Goal: Task Accomplishment & Management: Complete application form

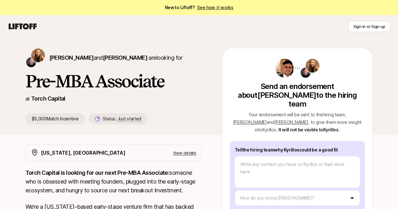
type textarea "x"
type textarea "/"
type textarea "x"
type textarea "/i"
type textarea "x"
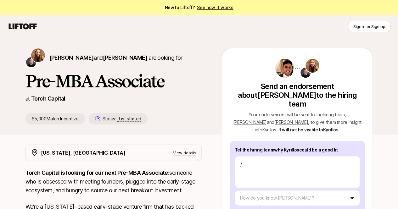
type textarea "/"
type textarea "x"
type textarea "I"
type textarea "x"
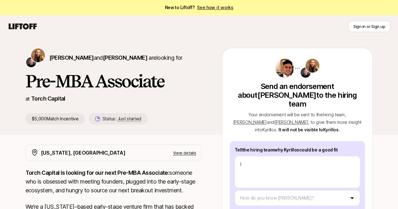
type textarea "I"
type textarea "x"
type textarea "I w"
type textarea "x"
type textarea "I wan"
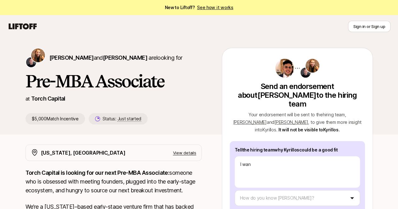
type textarea "x"
type textarea "I want"
type textarea "x"
type textarea "I want"
type textarea "x"
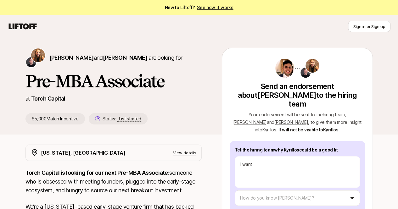
type textarea "I want t"
type textarea "x"
type textarea "I want to"
type textarea "x"
type textarea "I want to"
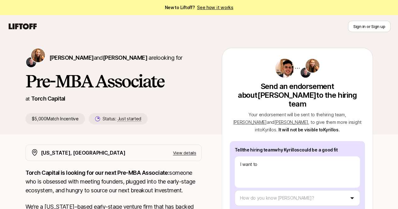
type textarea "x"
type textarea "I want to r"
type textarea "x"
type textarea "I want to re"
type textarea "x"
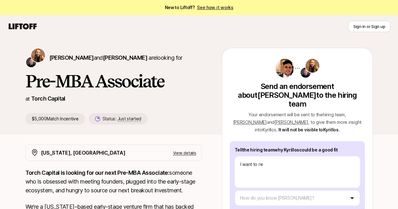
type textarea "I want to rec"
type textarea "x"
type textarea "I want to recc"
type textarea "x"
type textarea "I want to recco"
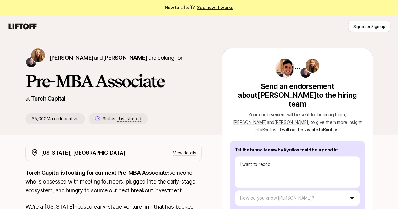
type textarea "x"
type textarea "I want to reccoe"
type textarea "x"
type textarea "I want to reccoem"
type textarea "x"
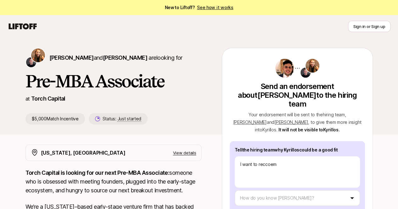
type textarea "I want to reccoemn"
type textarea "x"
type textarea "I want to reccoemnd"
type textarea "x"
type textarea "I want to reccoemnd"
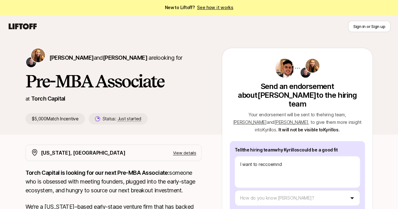
type textarea "x"
type textarea "I want to reccoemnd"
type textarea "x"
type textarea "I want to reccoemn"
type textarea "x"
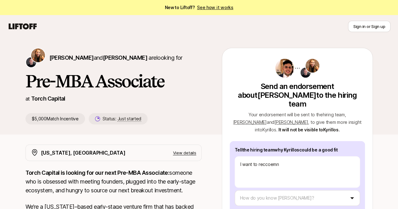
type textarea "I want to reccoem"
type textarea "x"
type textarea "I want to reccoe"
type textarea "x"
type textarea "I want to recco"
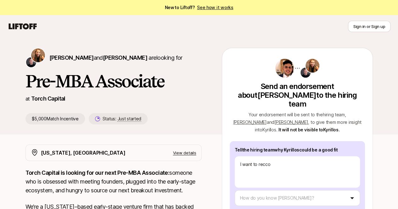
type textarea "x"
type textarea "I want to reccom"
type textarea "x"
type textarea "I want to reccome"
type textarea "x"
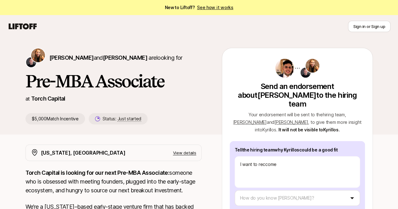
type textarea "I want to reccomen"
type textarea "x"
type textarea "I want to reccomend"
type textarea "x"
type textarea "I want to reccomend"
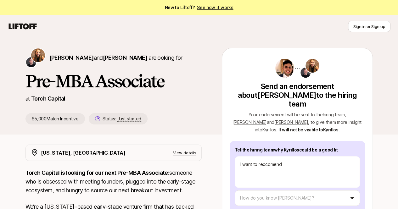
scroll to position [68, 0]
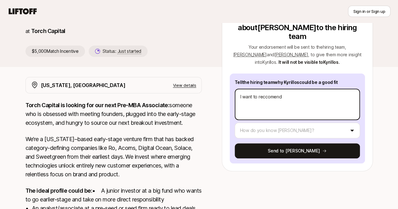
click at [283, 89] on textarea "I want to reccomend" at bounding box center [297, 104] width 125 height 31
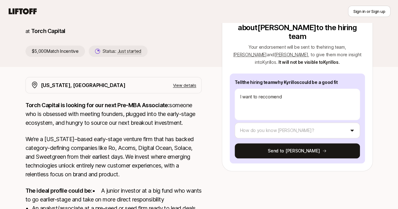
type textarea "x"
type textarea "I want to recommend"
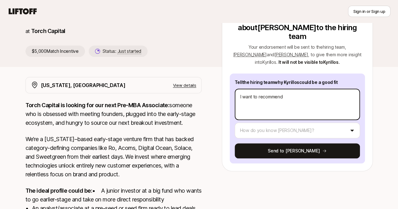
type textarea "x"
type textarea "I want to recommend"
type textarea "x"
type textarea "I want to recommend K"
type textarea "x"
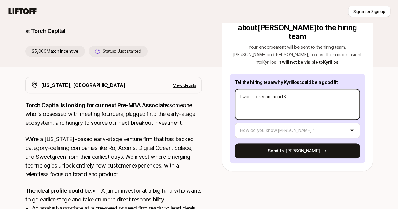
type textarea "I want to recommend [PERSON_NAME]"
type textarea "x"
type textarea "I want to recommend [PERSON_NAME]"
type textarea "x"
type textarea "I want to recommend [PERSON_NAME]"
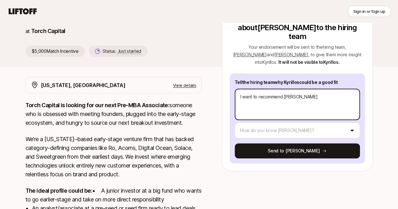
type textarea "x"
type textarea "I want to recommend [PERSON_NAME]"
type textarea "x"
type textarea "I want to recommend [PERSON_NAME]"
type textarea "x"
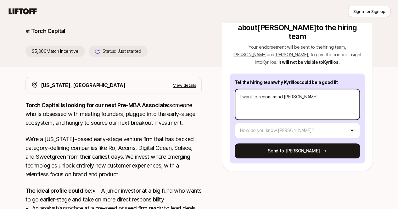
type textarea "I want to recommend [PERSON_NAME]"
type textarea "x"
type textarea "I want to recommend [PERSON_NAME]"
type textarea "x"
type textarea "I want to recommend [PERSON_NAME]"
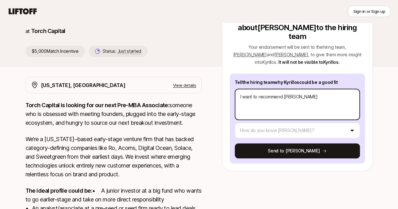
type textarea "x"
type textarea "I want to recommend [PERSON_NAME] f"
type textarea "x"
type textarea "I want to recommend [PERSON_NAME] fo"
type textarea "x"
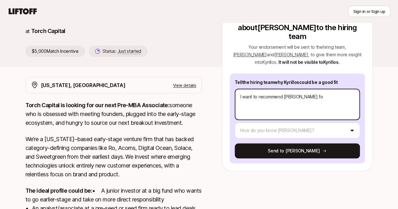
type textarea "I want to recommend [PERSON_NAME] for"
type textarea "x"
type textarea "I want to recommend [PERSON_NAME] for"
type textarea "x"
type textarea "I want to recommend [PERSON_NAME] for T"
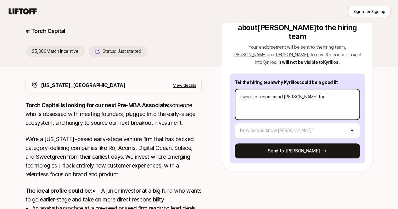
type textarea "x"
type textarea "I want to recommend [PERSON_NAME] for To"
type textarea "x"
type textarea "I want to recommend [PERSON_NAME] for Tou"
type textarea "x"
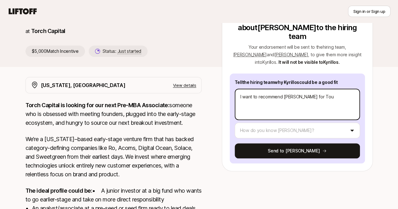
type textarea "I want to recommend [PERSON_NAME] for Tour"
type textarea "x"
type textarea "I want to recommend [PERSON_NAME] for Tourc"
type textarea "x"
type textarea "I want to recommend [PERSON_NAME] for Tourch"
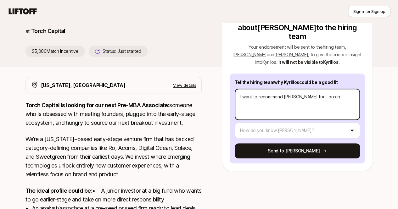
type textarea "x"
type textarea "I want to recommend [PERSON_NAME] for Tourch="
type textarea "x"
type textarea "I want to recommend [PERSON_NAME] for Tourch"
type textarea "x"
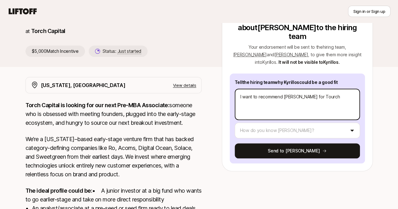
type textarea "I want to recommend [PERSON_NAME] for Tourc"
type textarea "x"
type textarea "I want to recommend [PERSON_NAME] for Tour"
type textarea "x"
type textarea "I want to recommend [PERSON_NAME] for Tou"
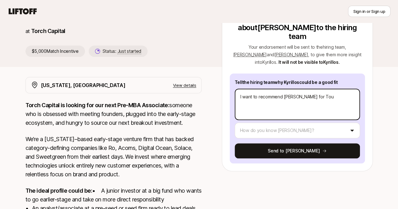
type textarea "x"
type textarea "I want to recommend [PERSON_NAME] for To"
type textarea "x"
type textarea "I want to recommend [PERSON_NAME] for Tor"
type textarea "x"
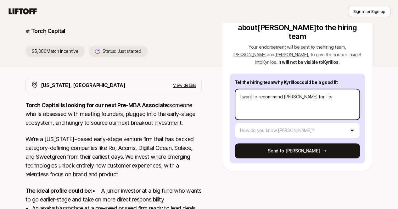
type textarea "I want to recommend [PERSON_NAME] for Torc"
type textarea "x"
type textarea "I want to recommend [PERSON_NAME] for Torch"
type textarea "x"
type textarea "I want to recommend [PERSON_NAME] for Torch'"
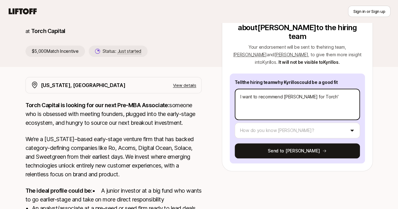
type textarea "x"
type textarea "I want to recommend [PERSON_NAME] for Torch's"
type textarea "x"
type textarea "I want to recommend [PERSON_NAME] for Torch's"
type textarea "x"
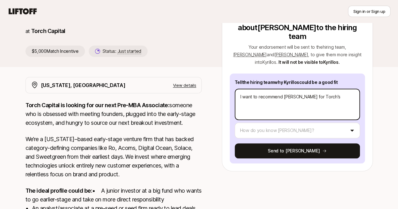
type textarea "I want to recommend [PERSON_NAME] for Torch's n"
type textarea "x"
type textarea "I want to recommend [PERSON_NAME] for Torch's"
type textarea "x"
type textarea "I want to recommend [PERSON_NAME] for Torch's P"
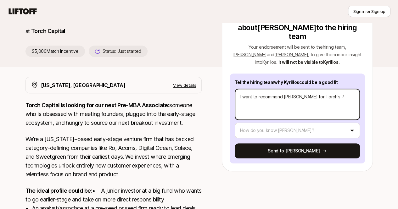
type textarea "x"
type textarea "I want to recommend [PERSON_NAME] for Torch's Pr"
type textarea "x"
type textarea "I want to recommend [PERSON_NAME] for Torch's Pre"
type textarea "x"
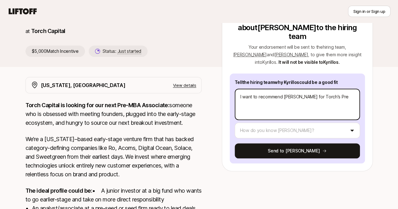
type textarea "I want to recommend [PERSON_NAME] for Torch's Pre-"
type textarea "x"
type textarea "I want to recommend [PERSON_NAME] for Torch's Pre-M"
type textarea "x"
type textarea "I want to recommend [PERSON_NAME] for Torch's Pre-MB"
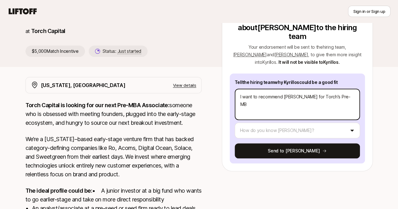
type textarea "x"
type textarea "I want to recommend [PERSON_NAME] for Torch's Pre-MBA"
type textarea "x"
type textarea "I want to recommend [PERSON_NAME] for Torch's Pre-MBA"
type textarea "x"
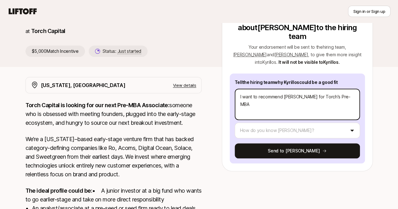
type textarea "I want to recommend [PERSON_NAME] for Torch's Pre-MBA A"
type textarea "x"
type textarea "I want to recommend [PERSON_NAME] for Torch's Pre-MBA As"
type textarea "x"
type textarea "I want to recommend [PERSON_NAME] for Torch's Pre-MBA Ass"
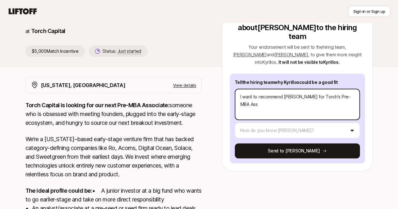
type textarea "x"
type textarea "I want to recommend [PERSON_NAME] for Torch's Pre-MBA Asso"
type textarea "x"
type textarea "I want to recommend [PERSON_NAME] for Torch's Pre-MBA Assoc"
type textarea "x"
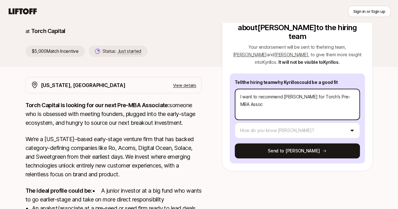
type textarea "I want to recommend [PERSON_NAME] for Torch's Pre-MBA Associ"
type textarea "x"
type textarea "I want to recommend [PERSON_NAME] for Torch's Pre-MBA Associa"
type textarea "x"
type textarea "I want to recommend [PERSON_NAME] for Torch's Pre-MBA Associag"
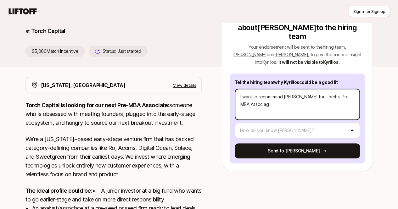
type textarea "x"
type textarea "I want to recommend [PERSON_NAME] for Torch's Pre-MBA Associagt"
type textarea "x"
type textarea "I want to recommend [PERSON_NAME] for Torch's Pre-MBA Associagte"
type textarea "x"
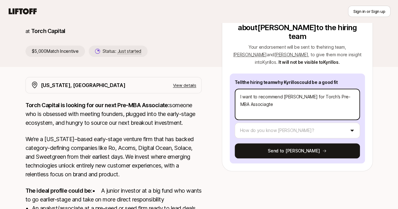
type textarea "I want to recommend [PERSON_NAME] for Torch's Pre-MBA Associagt"
type textarea "x"
type textarea "I want to recommend [PERSON_NAME] for Torch's Pre-MBA Associag"
type textarea "x"
type textarea "I want to recommend [PERSON_NAME] for Torch's Pre-MBA Associa"
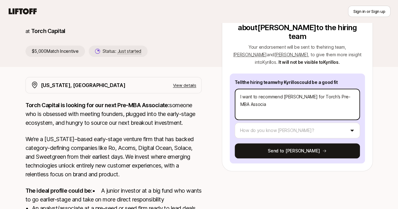
type textarea "x"
type textarea "I want to recommend [PERSON_NAME] for Torch's Pre-MBA Associat"
type textarea "x"
type textarea "I want to recommend [PERSON_NAME] for [PERSON_NAME]'s Pre-MBA Associate"
type textarea "x"
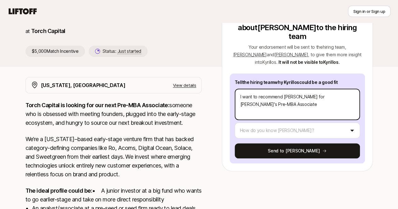
type textarea "I want to recommend [PERSON_NAME] for [PERSON_NAME]'s Pre-MBA Associate"
type textarea "x"
type textarea "I want to recommend [PERSON_NAME] for [PERSON_NAME]'s Pre-MBA Associate r"
type textarea "x"
type textarea "I want to recommend [PERSON_NAME] for [PERSON_NAME]'s Pre-MBA Associate ro"
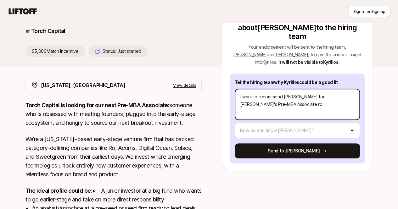
type textarea "x"
type textarea "I want to recommend [PERSON_NAME] for [PERSON_NAME]'s Pre-MBA Associate rol"
type textarea "x"
type textarea "I want to recommend [PERSON_NAME] for [PERSON_NAME]'s Pre-MBA Associate role"
type textarea "x"
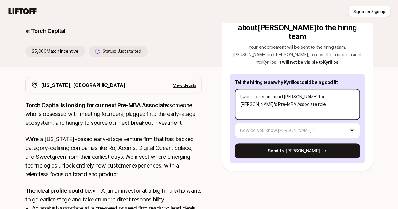
type textarea "I want to recommend [PERSON_NAME] for [PERSON_NAME]'s Pre-MBA Associate role!"
type textarea "x"
type textarea "I want to recommend [PERSON_NAME] for [PERSON_NAME]'s Pre-MBA Associate role!"
type textarea "x"
type textarea "I want to recommend [PERSON_NAME] for [PERSON_NAME]'s Pre-MBA Associate role! H"
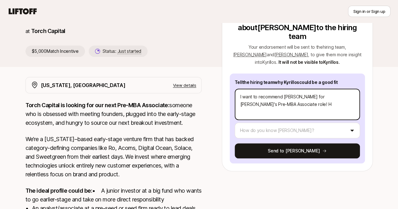
type textarea "x"
type textarea "I want to recommend [PERSON_NAME] for [PERSON_NAME]'s Pre-MBA Associate role! He"
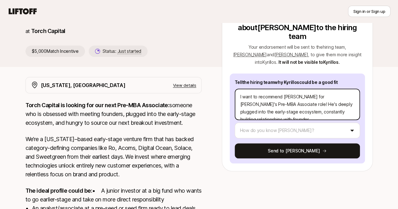
scroll to position [8, 0]
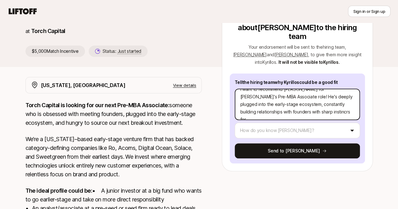
click at [308, 104] on textarea "I want to recommend [PERSON_NAME] for [PERSON_NAME]'s Pre-MBA Associate role! H…" at bounding box center [297, 104] width 125 height 31
click at [331, 99] on textarea "I want to recommend [PERSON_NAME] for [PERSON_NAME]'s Pre-MBA Associate role! H…" at bounding box center [297, 104] width 125 height 31
click at [288, 105] on textarea "I want to recommend [PERSON_NAME] for [PERSON_NAME]'s Pre-MBA Associate role! H…" at bounding box center [297, 104] width 125 height 31
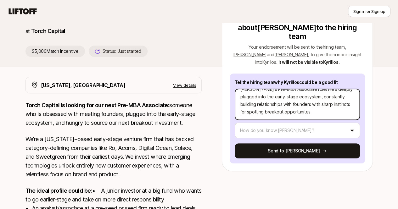
click at [294, 103] on textarea "I want to recommend [PERSON_NAME] for [PERSON_NAME]'s Pre-MBA Associate role! H…" at bounding box center [297, 104] width 125 height 31
click at [327, 95] on textarea "I want to recommend [PERSON_NAME] for [PERSON_NAME]'s Pre-MBA Associate role! H…" at bounding box center [297, 104] width 125 height 31
click at [301, 102] on textarea "I want to recommend [PERSON_NAME] for [PERSON_NAME]'s Pre-MBA Associate role! H…" at bounding box center [297, 104] width 125 height 31
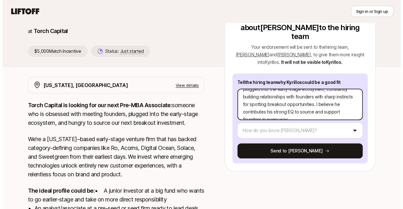
scroll to position [30, 0]
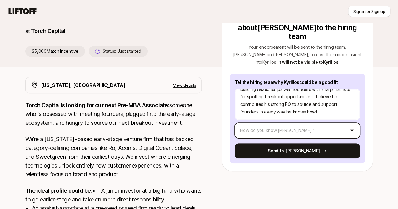
click at [304, 122] on html "New to Liftoff? See how it works Sign in or Sign up Sign in or Sign up [PERSON_…" at bounding box center [199, 36] width 398 height 209
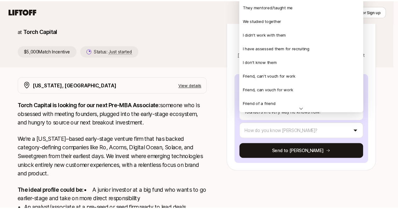
scroll to position [136, 0]
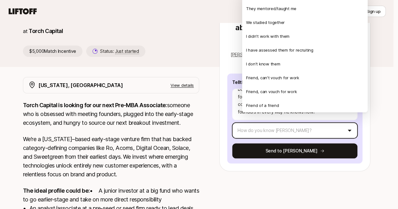
click at [232, 142] on html "New to Liftoff? See how it works Sign in or Sign up Sign in or Sign up [PERSON_…" at bounding box center [199, 36] width 398 height 209
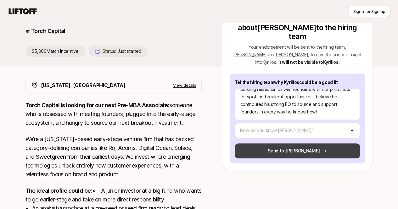
click at [264, 143] on button "Send to [PERSON_NAME]" at bounding box center [297, 150] width 125 height 15
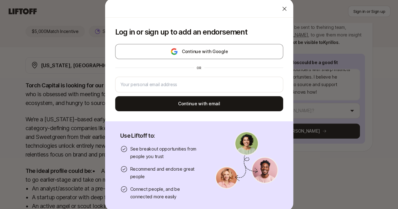
scroll to position [0, 0]
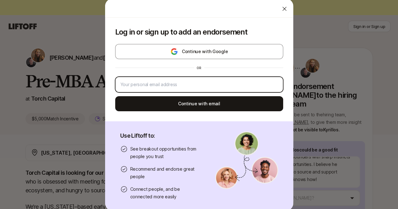
click at [178, 81] on input "email" at bounding box center [198, 85] width 157 height 8
click at [127, 85] on input "[EMAIL_ADDRESS][DOMAIN_NAME]" at bounding box center [198, 85] width 157 height 8
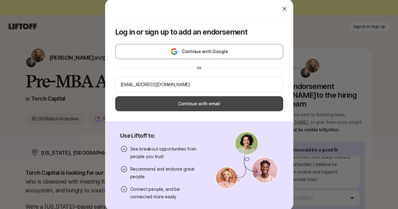
click at [159, 99] on button "Continue with email" at bounding box center [199, 103] width 168 height 15
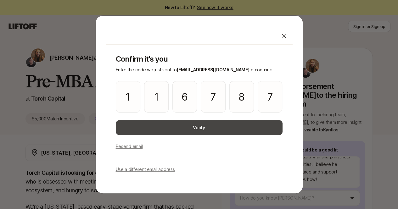
click at [142, 123] on button "Verify" at bounding box center [199, 127] width 167 height 15
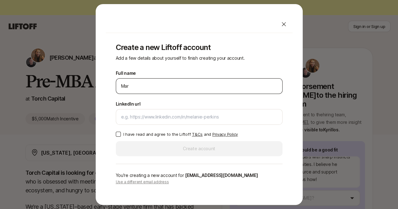
click at [164, 88] on input "Mar" at bounding box center [199, 86] width 156 height 8
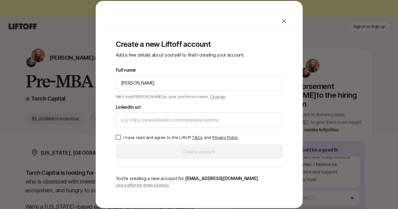
click at [150, 138] on p "I have read and agree to the Liftoff T&Cs and Privacy Policy" at bounding box center [180, 137] width 114 height 6
click at [121, 138] on button "I have read and agree to the Liftoff T&Cs and Privacy Policy" at bounding box center [118, 137] width 5 height 5
click at [179, 154] on div "Full name [PERSON_NAME] We'll use Marina as your preferred name. Change Preferr…" at bounding box center [199, 112] width 167 height 93
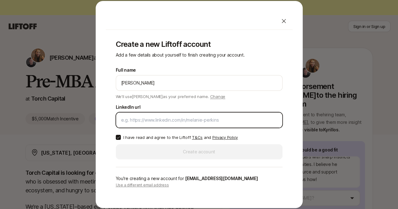
click at [169, 118] on input "LinkedIn url" at bounding box center [199, 120] width 156 height 8
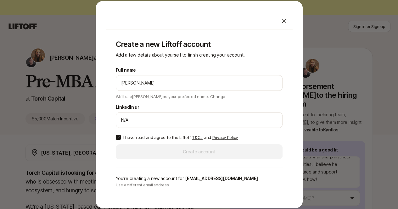
click at [214, 149] on div "Full name [PERSON_NAME] We'll use Marina as your preferred name. Change Preferr…" at bounding box center [199, 112] width 167 height 93
click at [165, 159] on div "Full name [PERSON_NAME] We'll use Marina as your preferred name. Change Preferr…" at bounding box center [199, 112] width 167 height 93
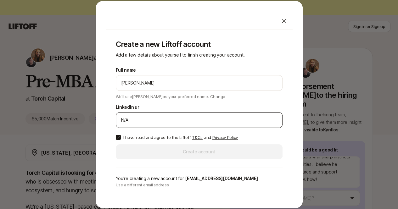
click at [173, 125] on div "N/A" at bounding box center [199, 120] width 167 height 16
click at [180, 113] on div "N/A" at bounding box center [199, 120] width 167 height 16
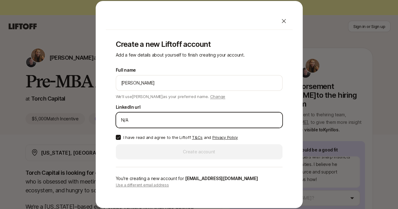
click at [162, 117] on input "N/A" at bounding box center [199, 120] width 156 height 8
drag, startPoint x: 160, startPoint y: 123, endPoint x: 91, endPoint y: 117, distance: 69.5
click at [91, 117] on div "Create a new Liftoff account Add a few details about yourself to finish creatin…" at bounding box center [199, 105] width 398 height 208
paste input "[URL][DOMAIN_NAME]"
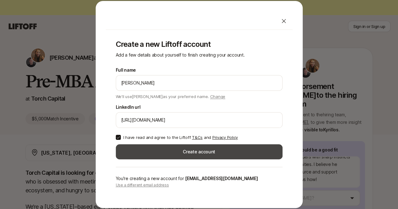
click at [184, 148] on button "Create account" at bounding box center [199, 151] width 167 height 15
